Goal: Task Accomplishment & Management: Manage account settings

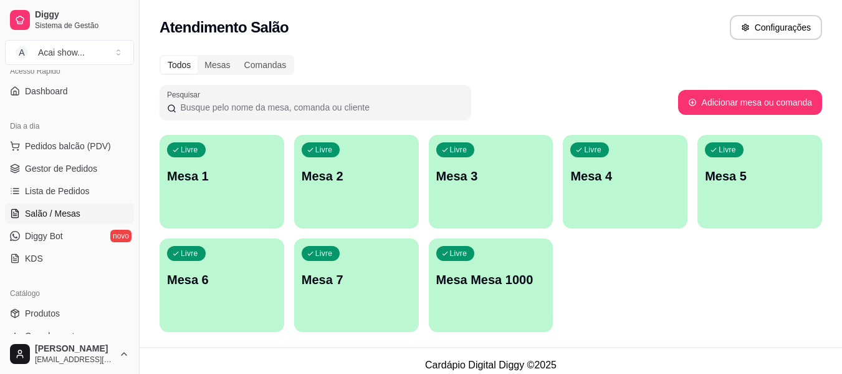
scroll to position [100, 0]
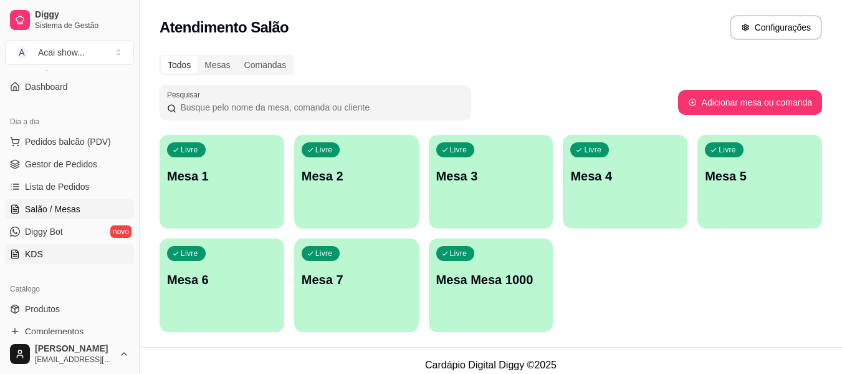
click at [49, 256] on link "KDS" at bounding box center [69, 254] width 129 height 20
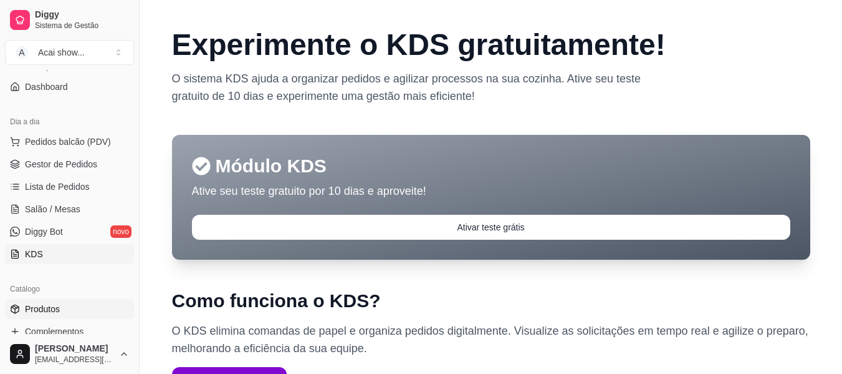
click at [50, 309] on span "Produtos" at bounding box center [42, 308] width 35 height 12
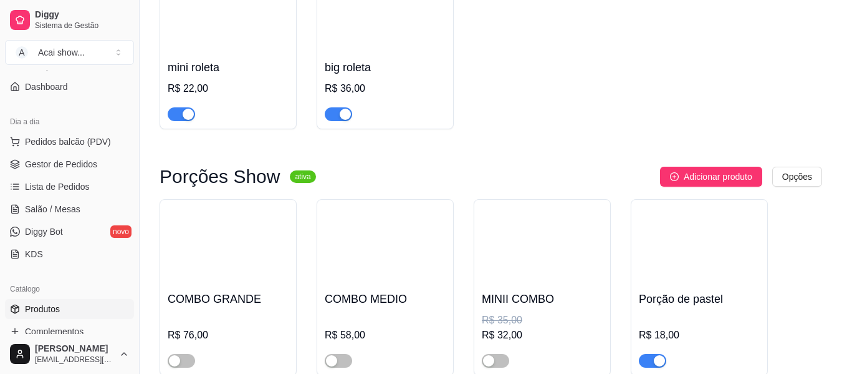
scroll to position [2023, 0]
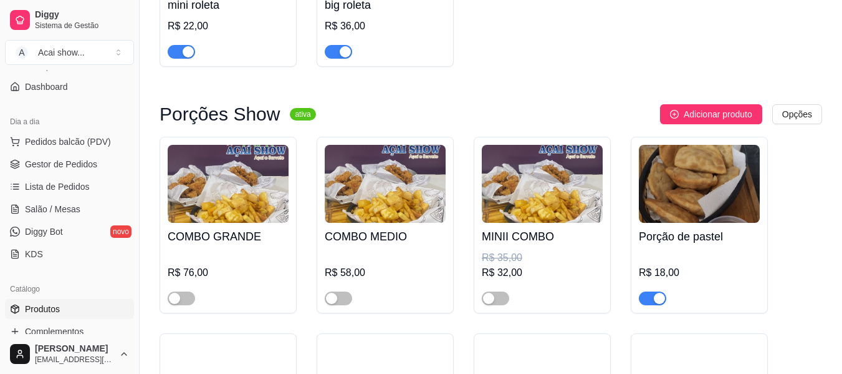
click at [494, 295] on div at bounding box center [495, 297] width 27 height 15
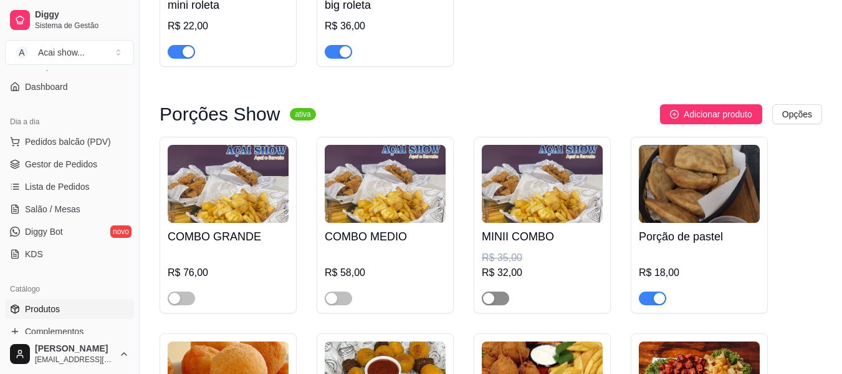
click at [494, 302] on button "button" at bounding box center [495, 298] width 27 height 14
click at [344, 304] on span "button" at bounding box center [338, 298] width 27 height 14
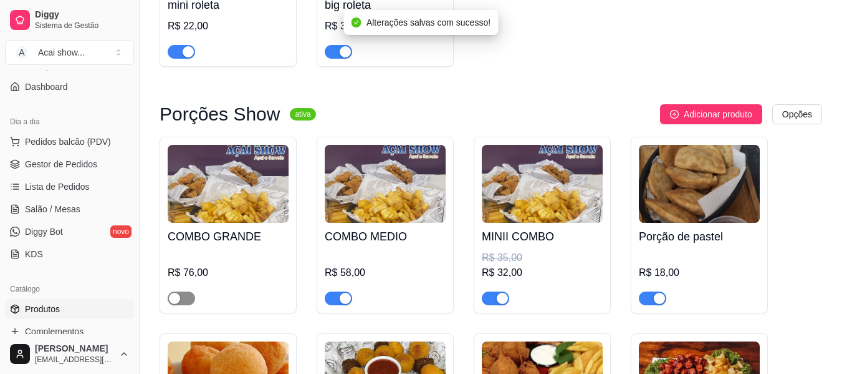
click at [187, 299] on span "button" at bounding box center [181, 298] width 27 height 14
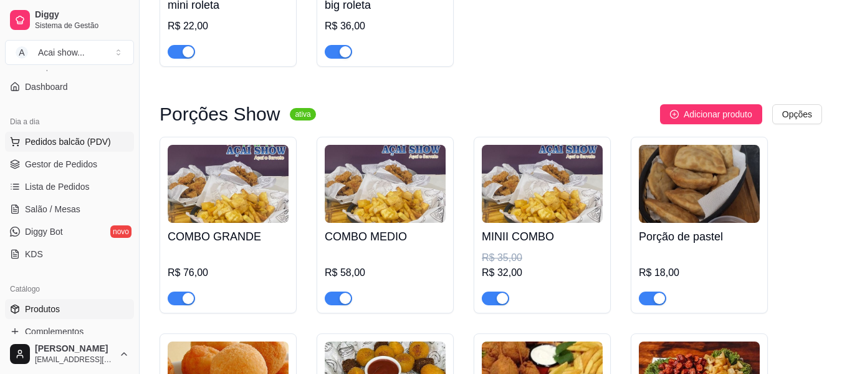
click at [99, 145] on span "Pedidos balcão (PDV)" at bounding box center [68, 141] width 86 height 12
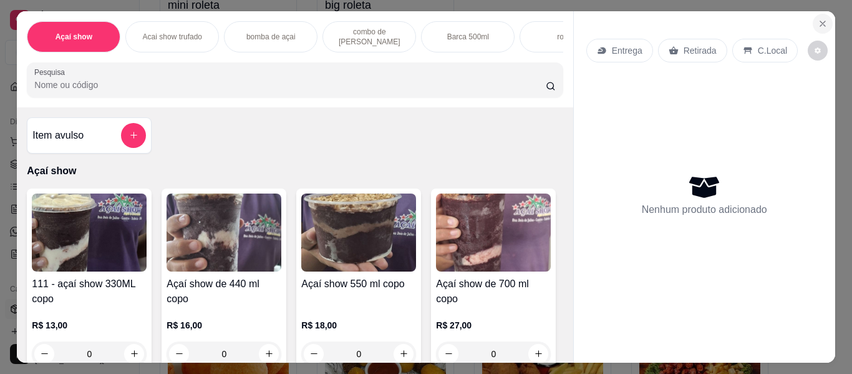
click at [822, 14] on button "Close" at bounding box center [822, 24] width 20 height 20
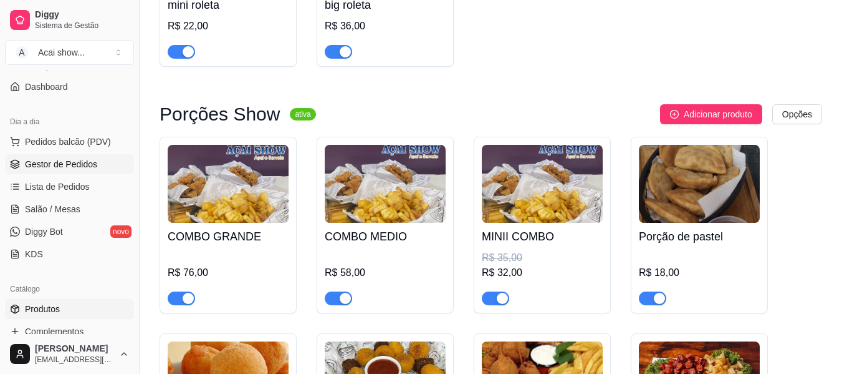
click at [82, 157] on link "Gestor de Pedidos" at bounding box center [69, 164] width 129 height 20
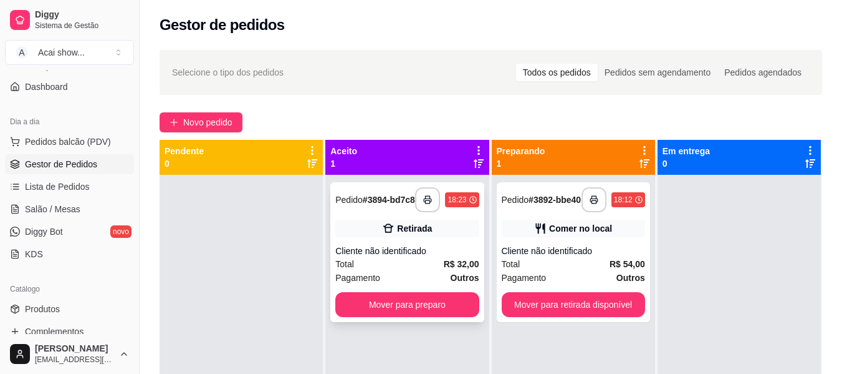
click at [388, 294] on div "**********" at bounding box center [406, 252] width 153 height 140
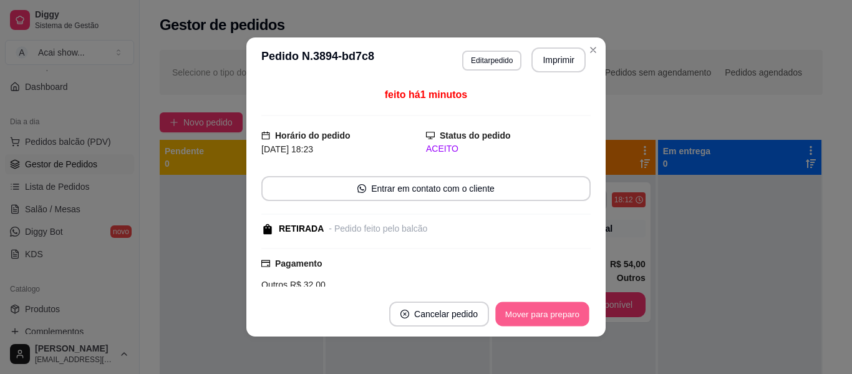
click at [533, 319] on button "Mover para preparo" at bounding box center [542, 314] width 94 height 24
click at [556, 316] on button "Mover para preparo" at bounding box center [542, 314] width 94 height 24
